Goal: Transaction & Acquisition: Purchase product/service

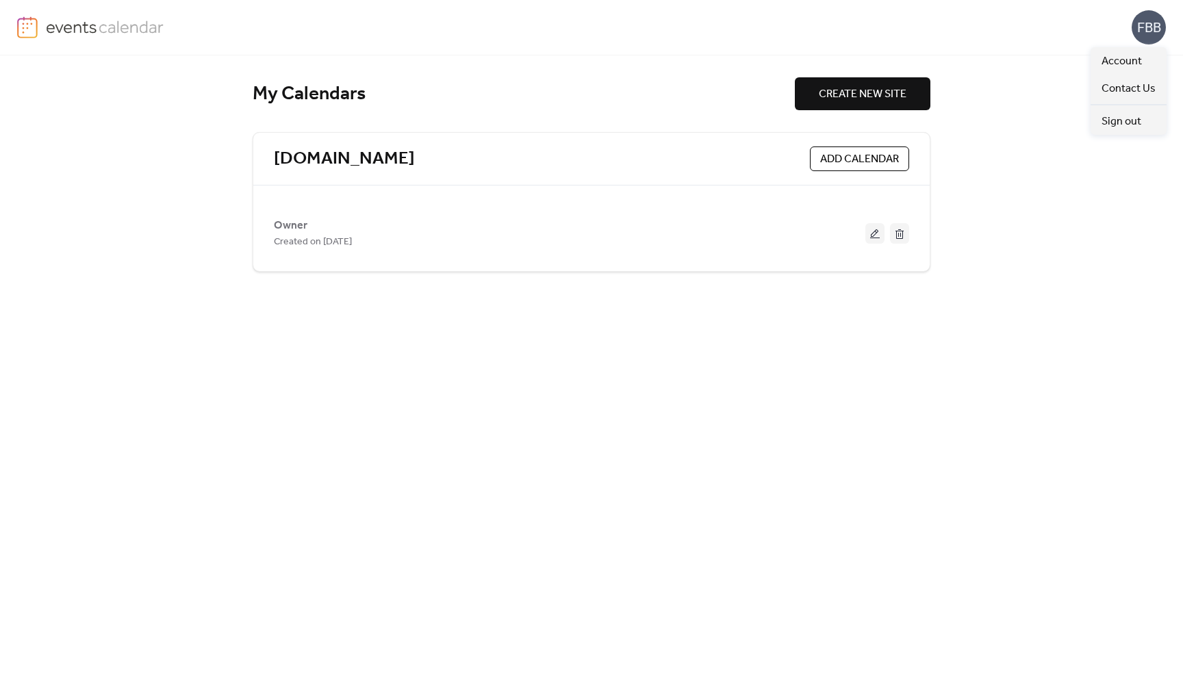
click at [1154, 30] on div "FBB" at bounding box center [1148, 27] width 34 height 34
click at [1129, 66] on span "Account" at bounding box center [1121, 61] width 40 height 16
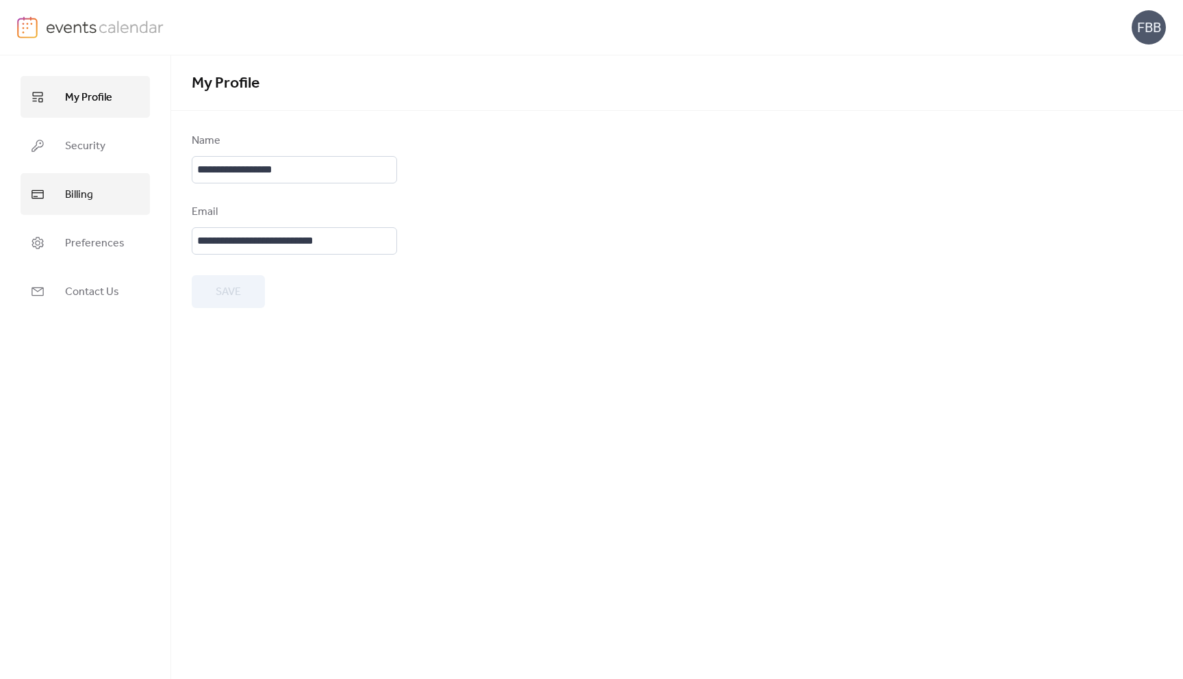
click at [84, 198] on span "Billing" at bounding box center [79, 194] width 28 height 21
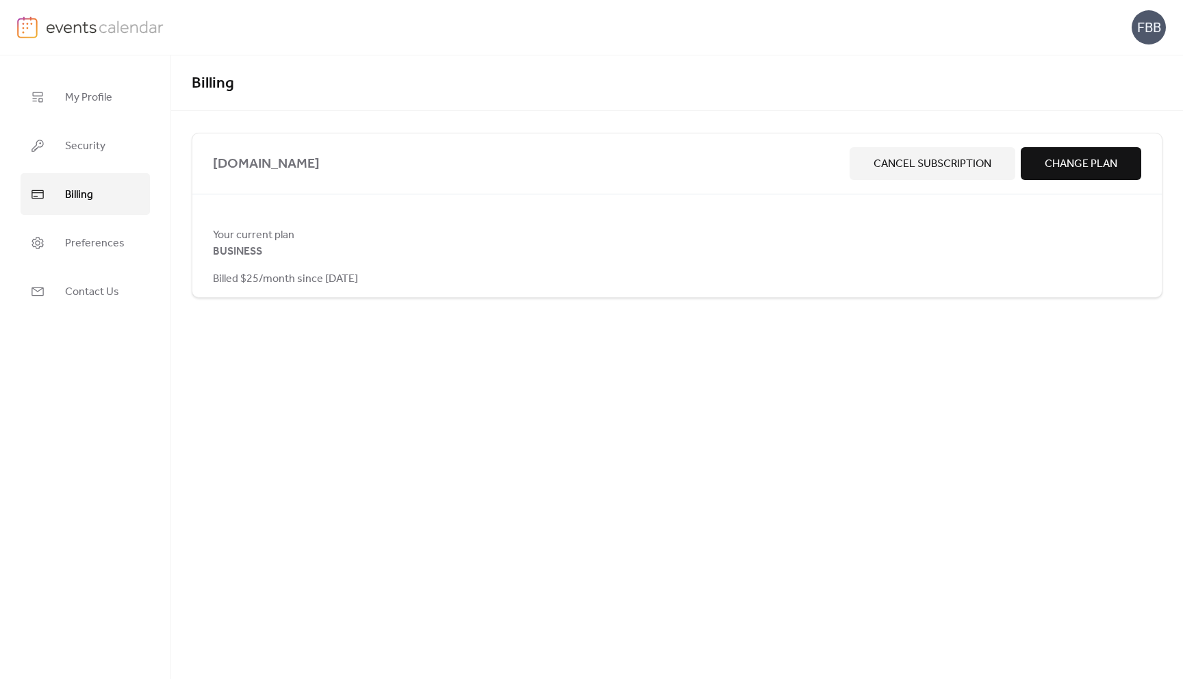
click at [1078, 169] on span "Change Plan" at bounding box center [1080, 164] width 73 height 16
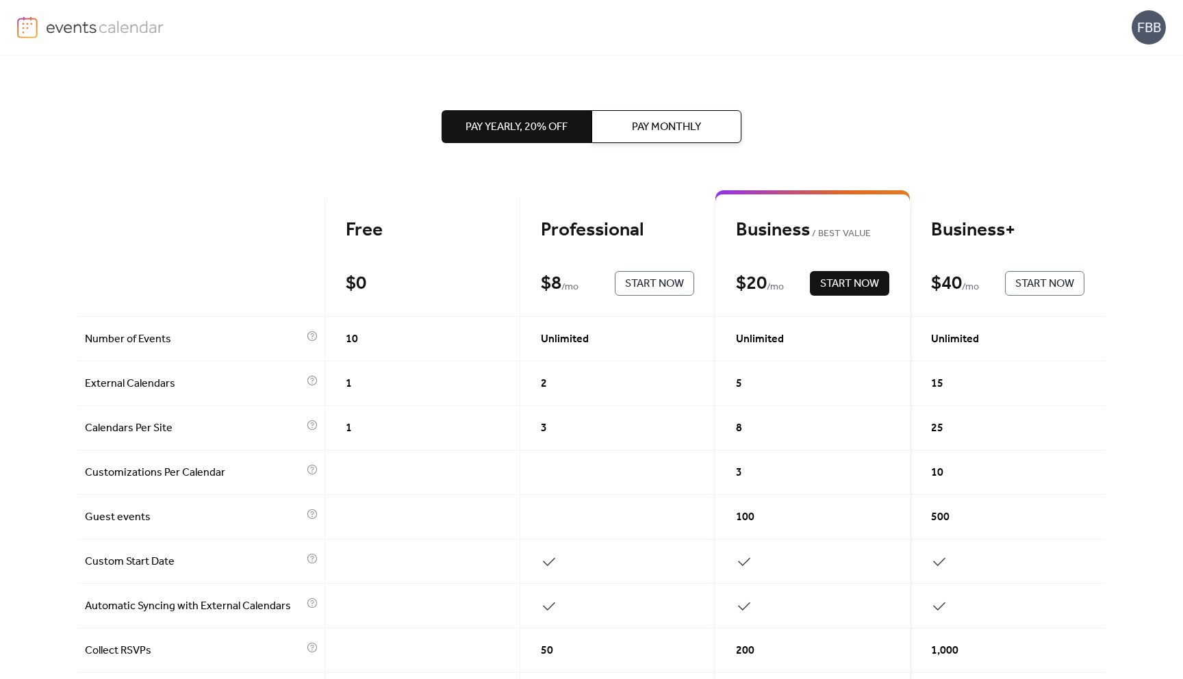
click at [840, 284] on span "Start Now" at bounding box center [849, 284] width 59 height 16
